Goal: Browse casually

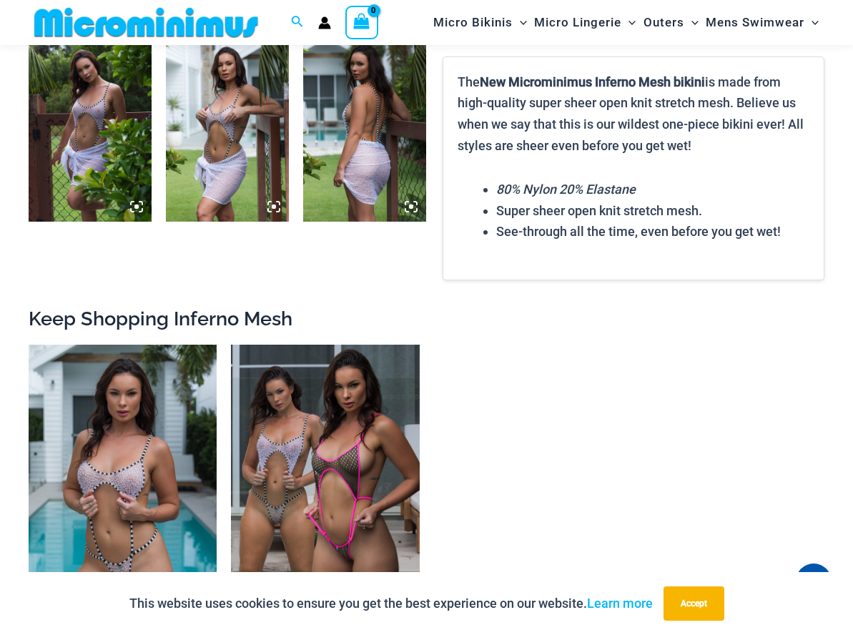
scroll to position [1274, 0]
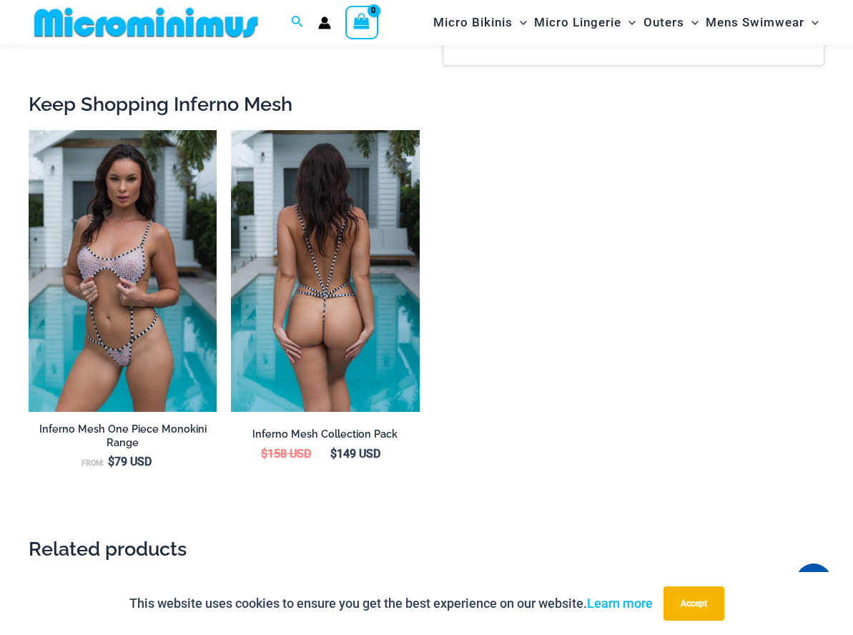
click at [307, 282] on img at bounding box center [325, 271] width 188 height 282
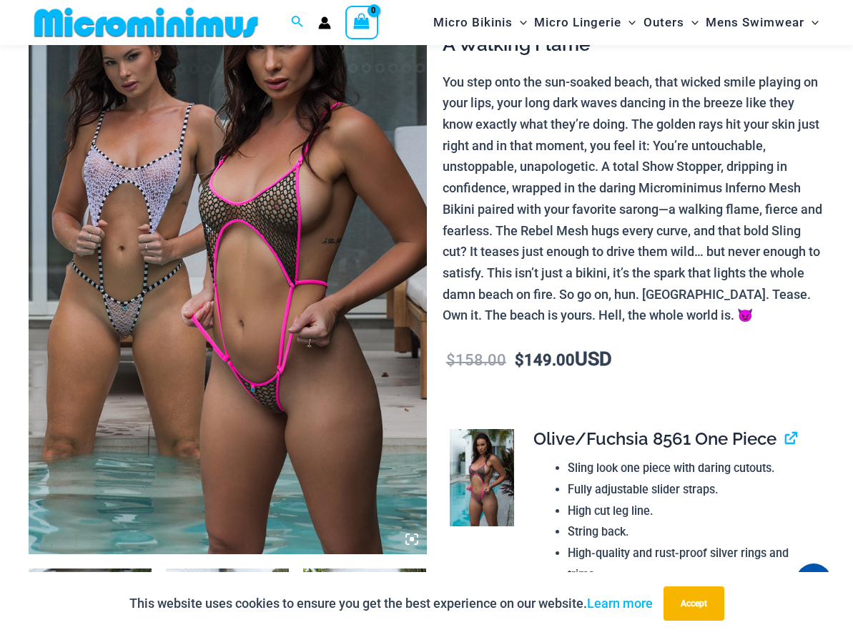
scroll to position [59, 0]
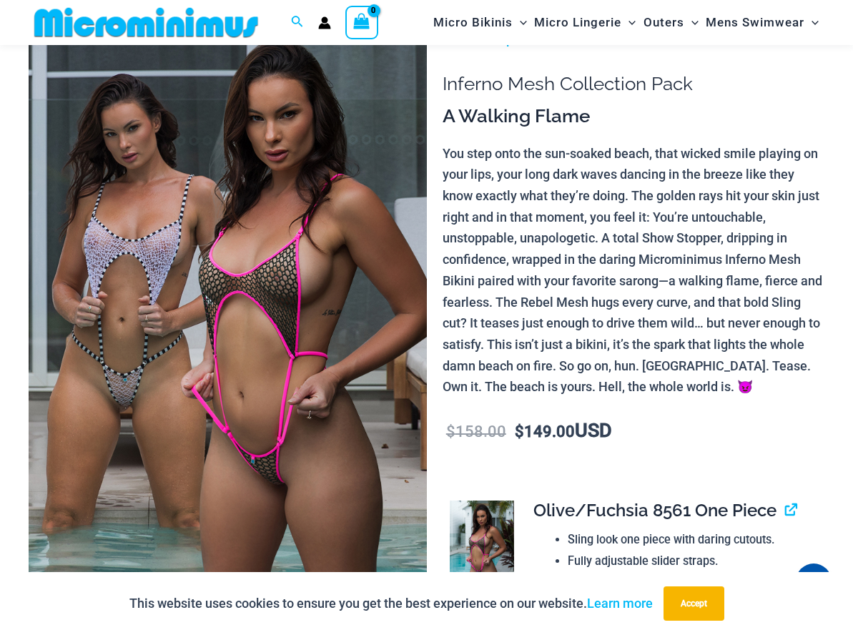
click at [282, 246] on img at bounding box center [228, 327] width 398 height 597
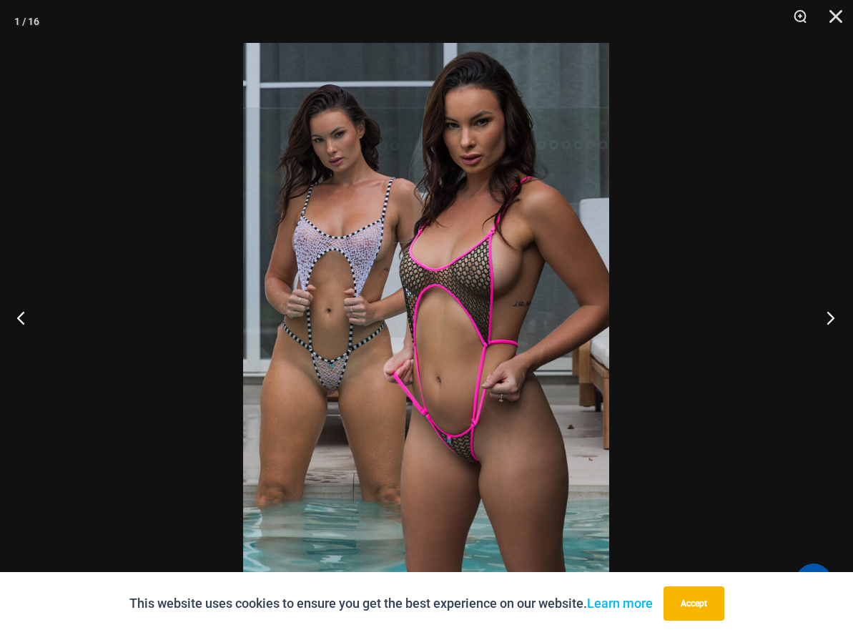
click at [826, 320] on button "Next" at bounding box center [826, 317] width 54 height 71
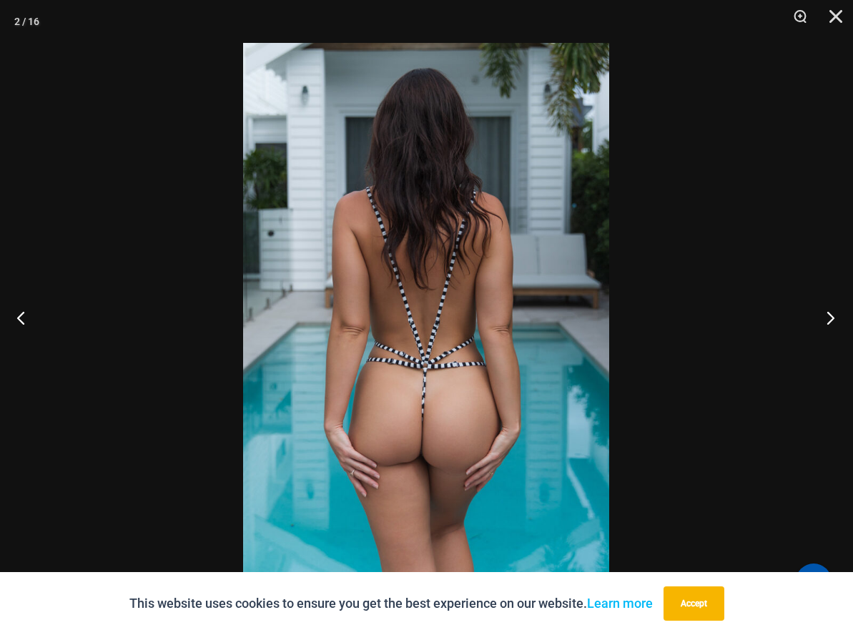
click at [826, 320] on button "Next" at bounding box center [826, 317] width 54 height 71
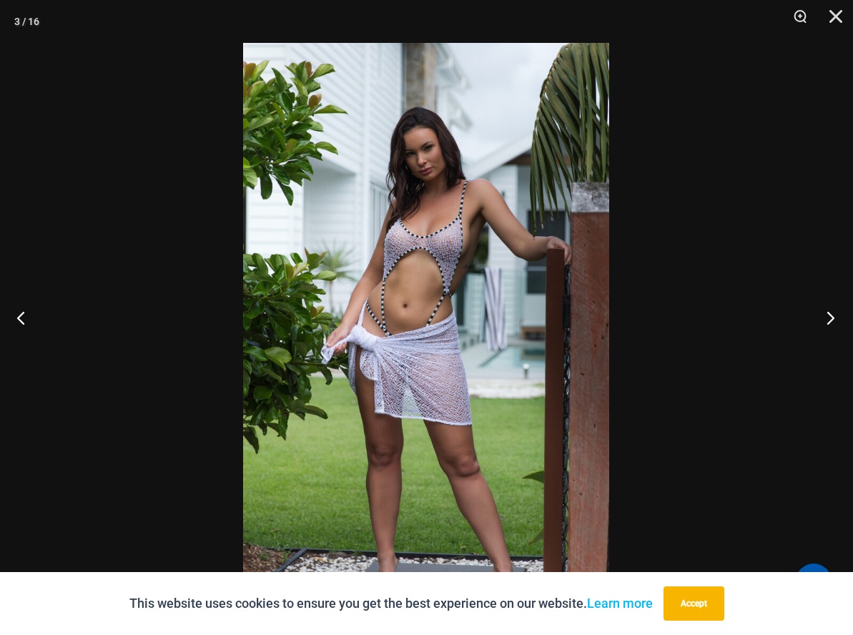
click at [826, 320] on button "Next" at bounding box center [826, 317] width 54 height 71
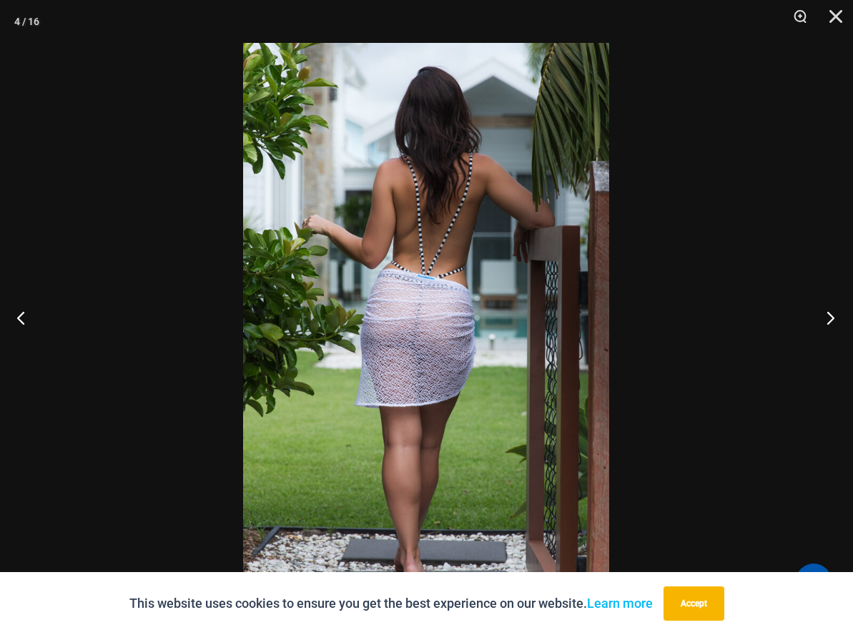
click at [826, 320] on button "Next" at bounding box center [826, 317] width 54 height 71
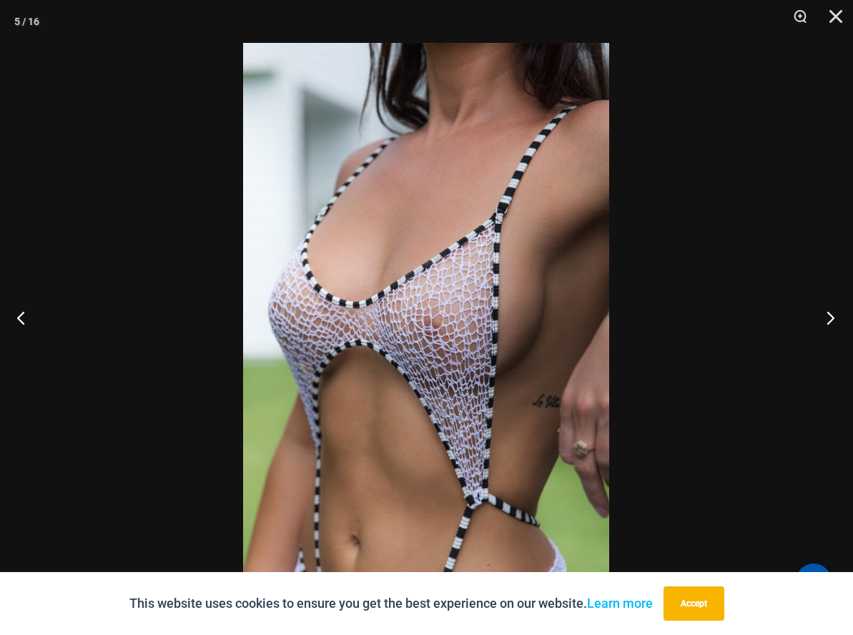
click at [826, 320] on button "Next" at bounding box center [826, 317] width 54 height 71
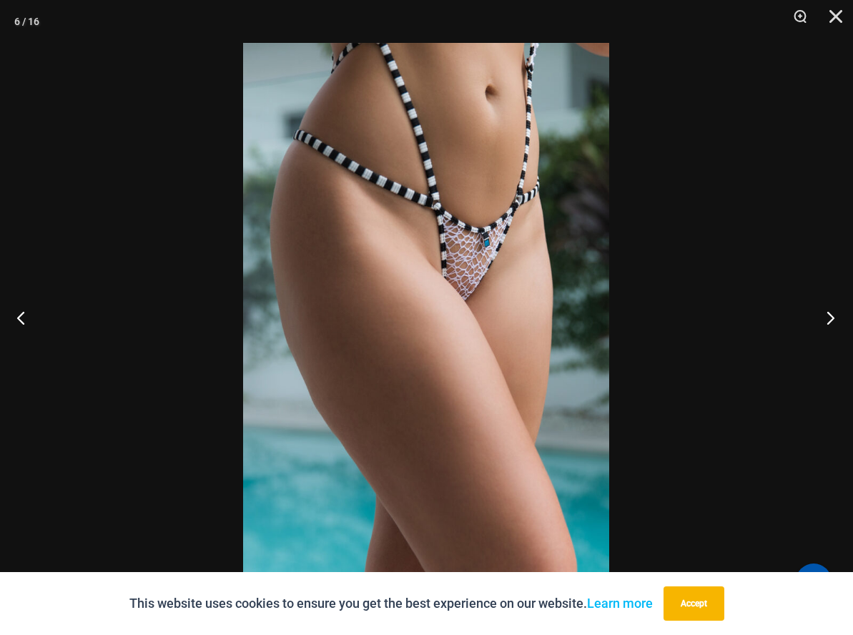
click at [826, 320] on button "Next" at bounding box center [826, 317] width 54 height 71
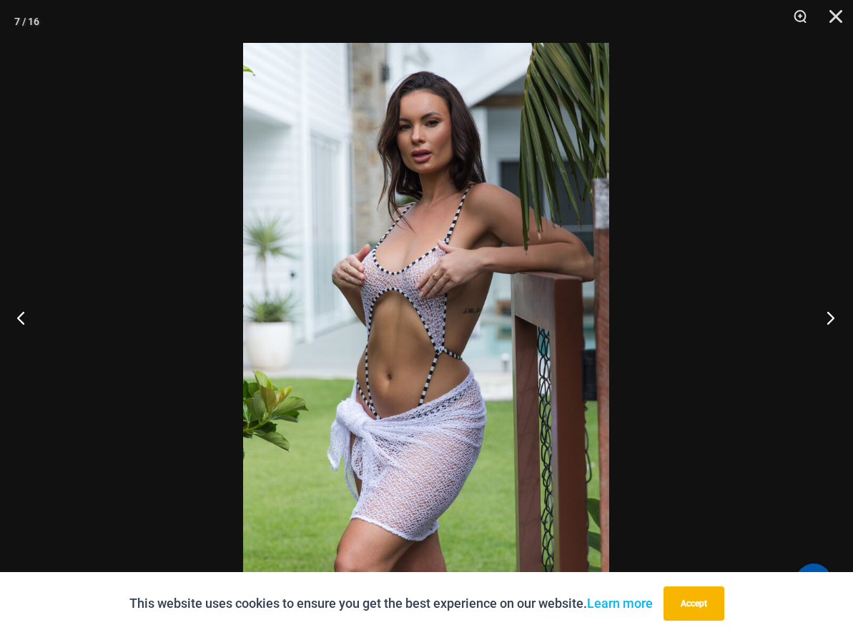
click at [826, 320] on button "Next" at bounding box center [826, 317] width 54 height 71
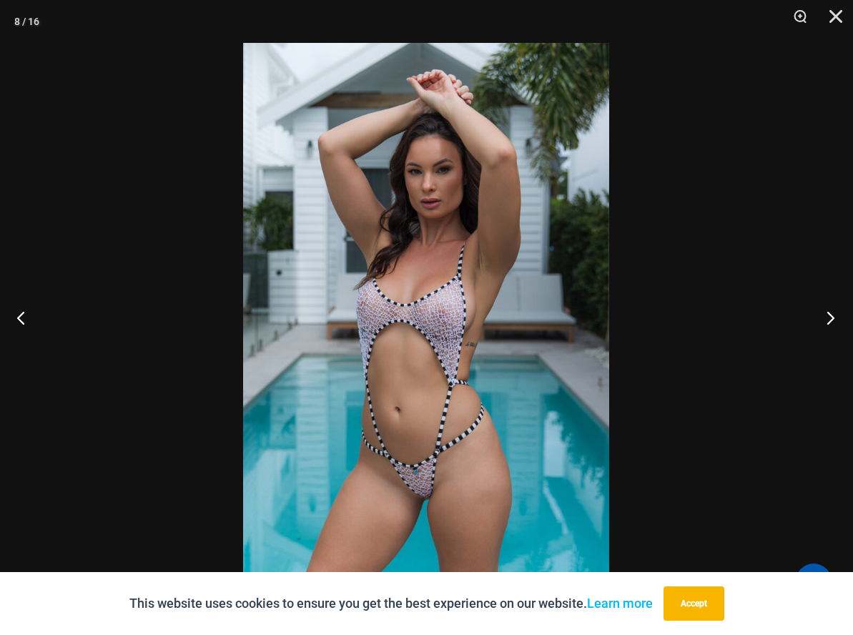
click at [824, 320] on button "Next" at bounding box center [826, 317] width 54 height 71
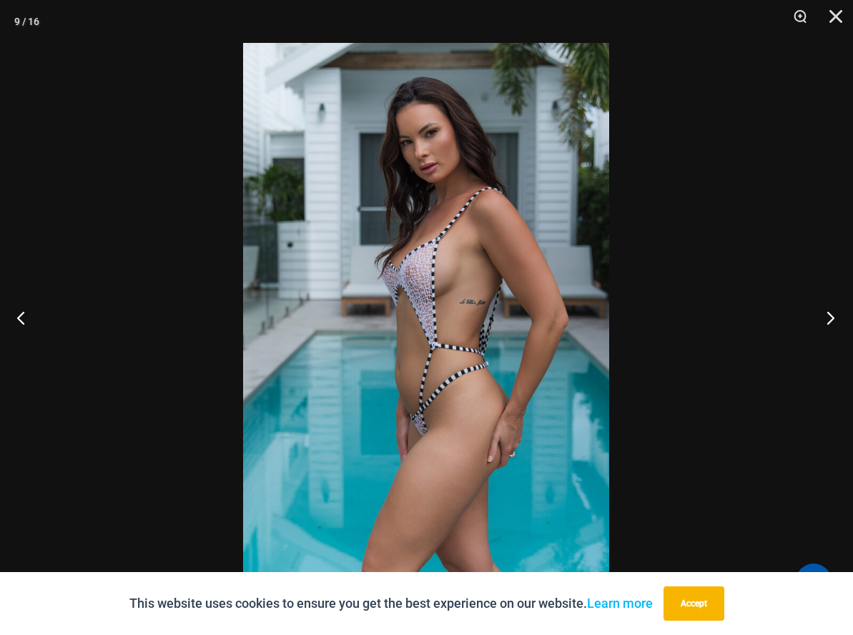
click at [824, 320] on button "Next" at bounding box center [826, 317] width 54 height 71
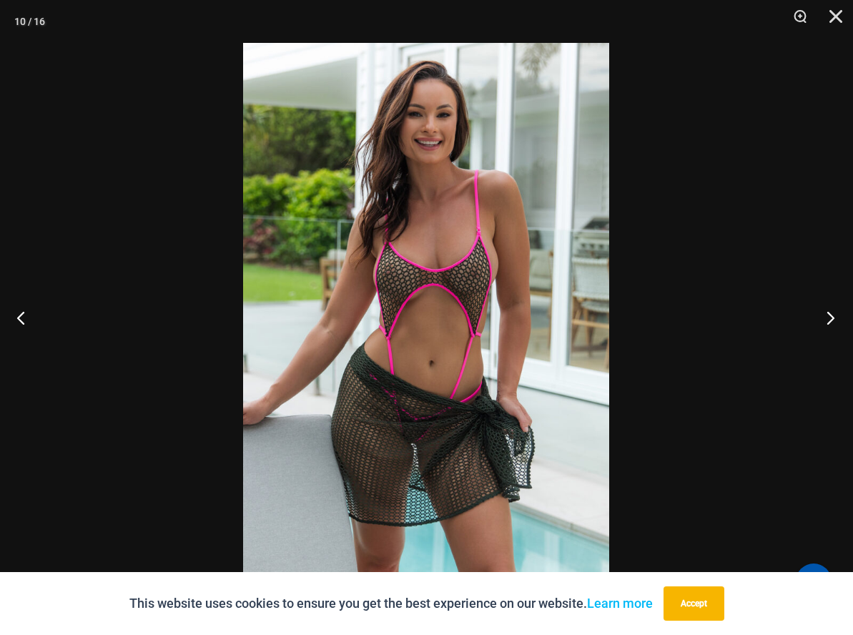
click at [823, 320] on button "Next" at bounding box center [826, 317] width 54 height 71
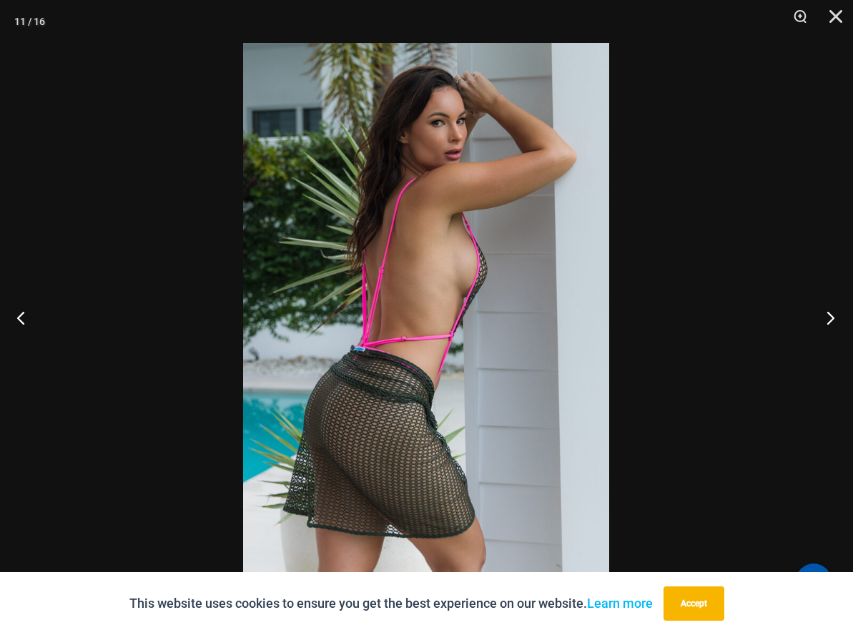
click at [823, 320] on button "Next" at bounding box center [826, 317] width 54 height 71
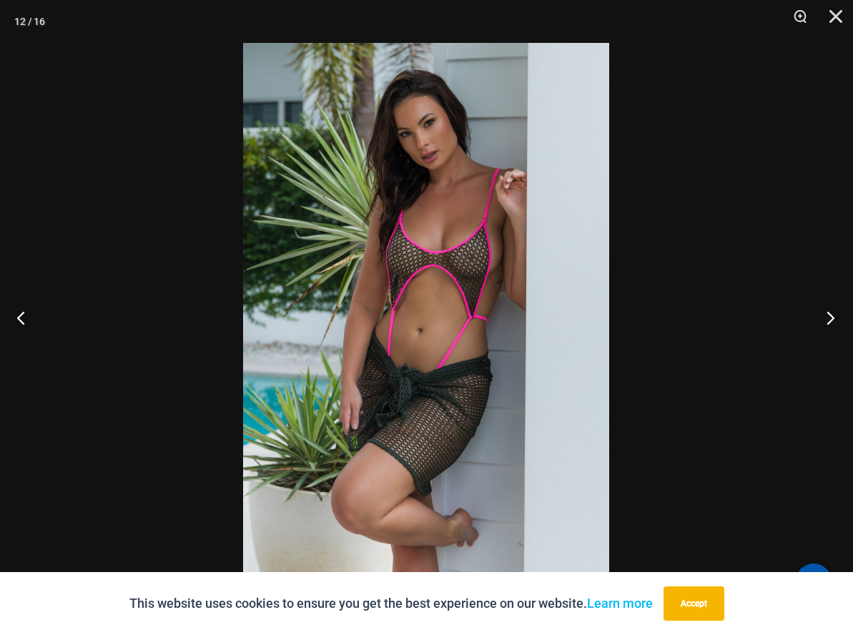
click at [823, 320] on button "Next" at bounding box center [826, 317] width 54 height 71
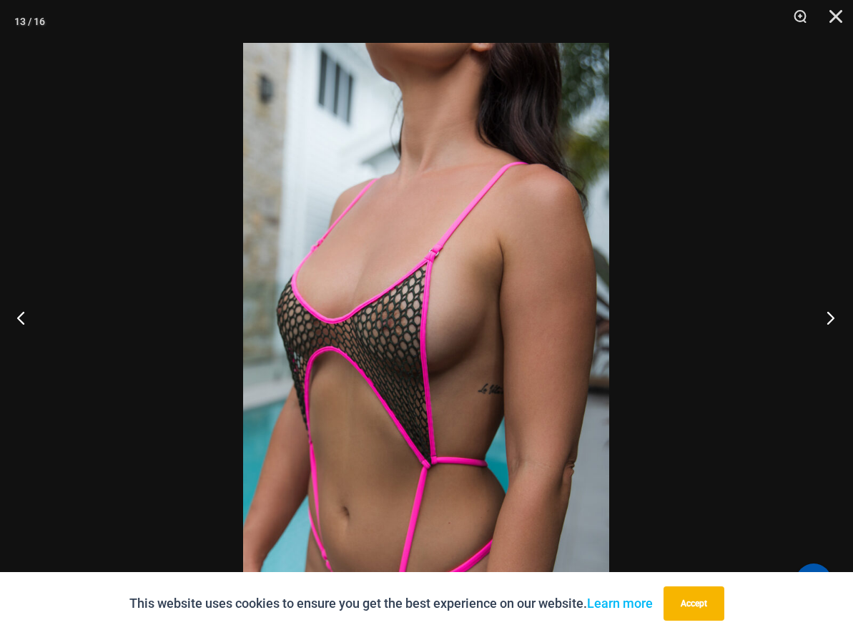
click at [823, 320] on button "Next" at bounding box center [826, 317] width 54 height 71
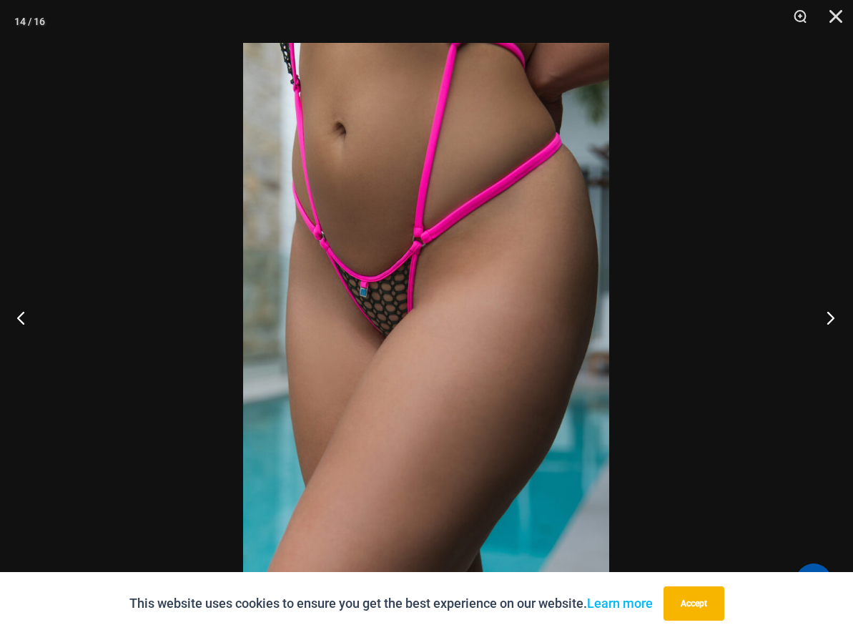
click at [823, 320] on button "Next" at bounding box center [826, 317] width 54 height 71
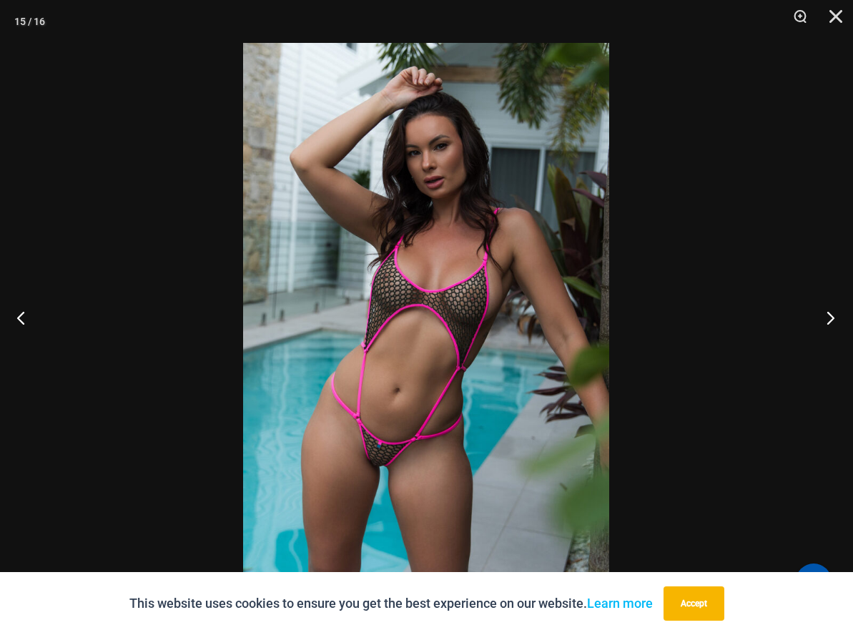
click at [823, 320] on button "Next" at bounding box center [826, 317] width 54 height 71
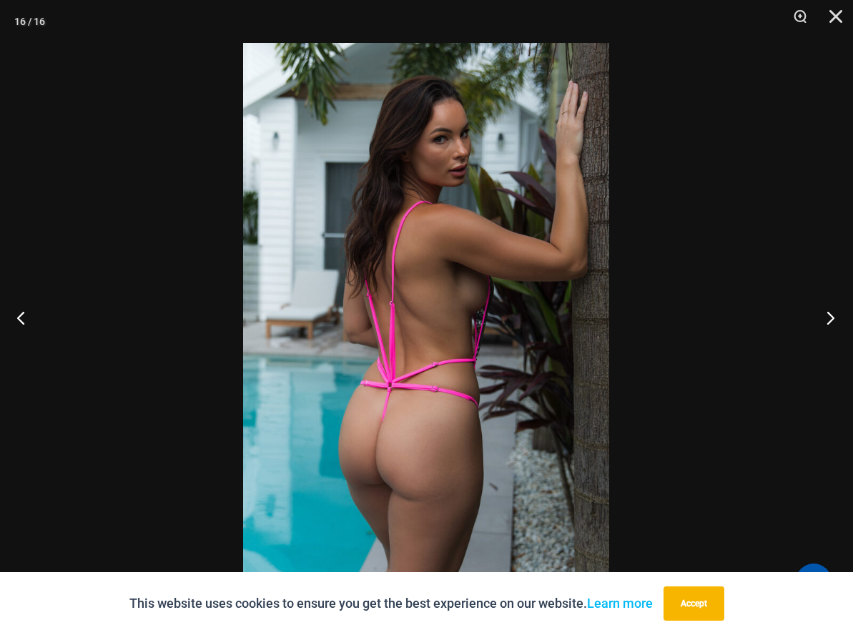
click at [823, 320] on button "Next" at bounding box center [826, 317] width 54 height 71
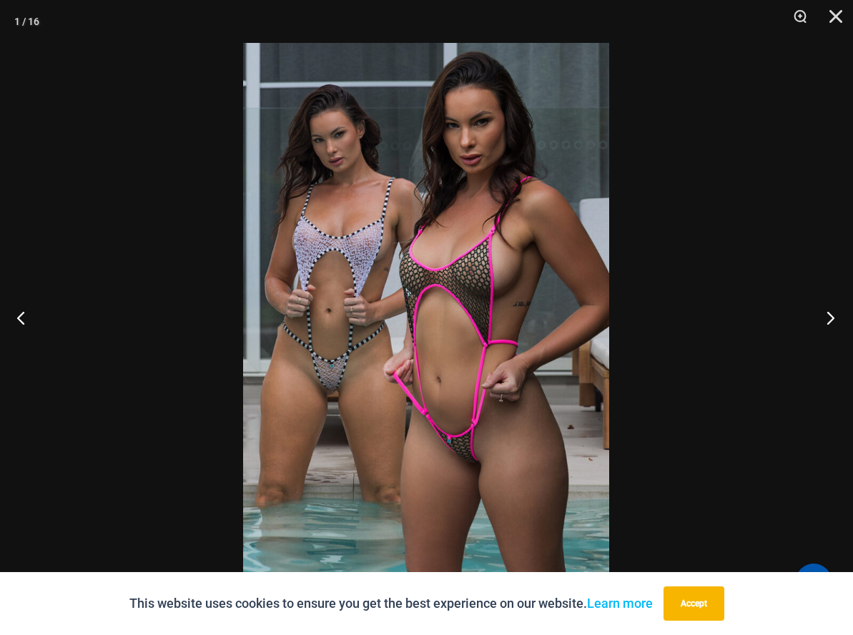
click at [823, 320] on button "Next" at bounding box center [826, 317] width 54 height 71
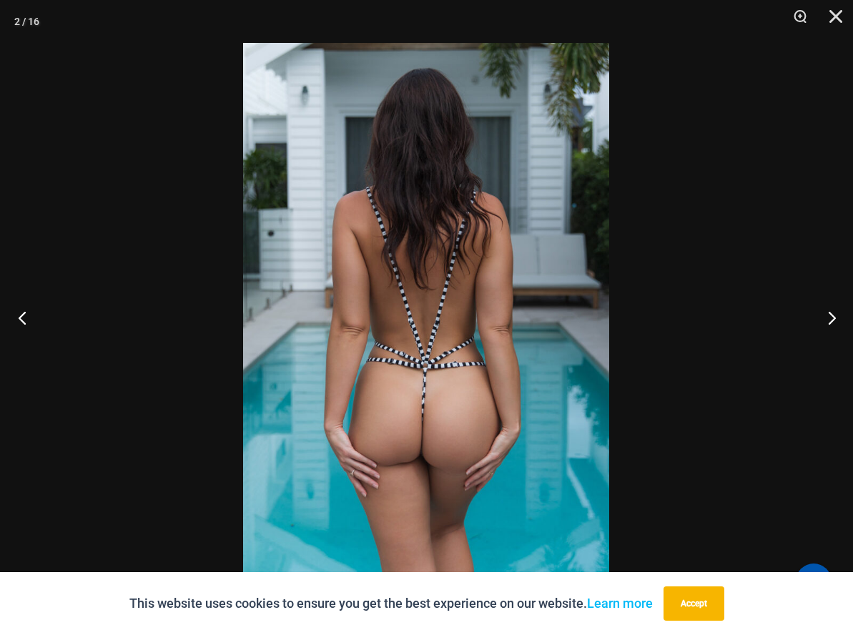
click at [18, 322] on button "Previous" at bounding box center [27, 317] width 54 height 71
